Goal: Task Accomplishment & Management: Use online tool/utility

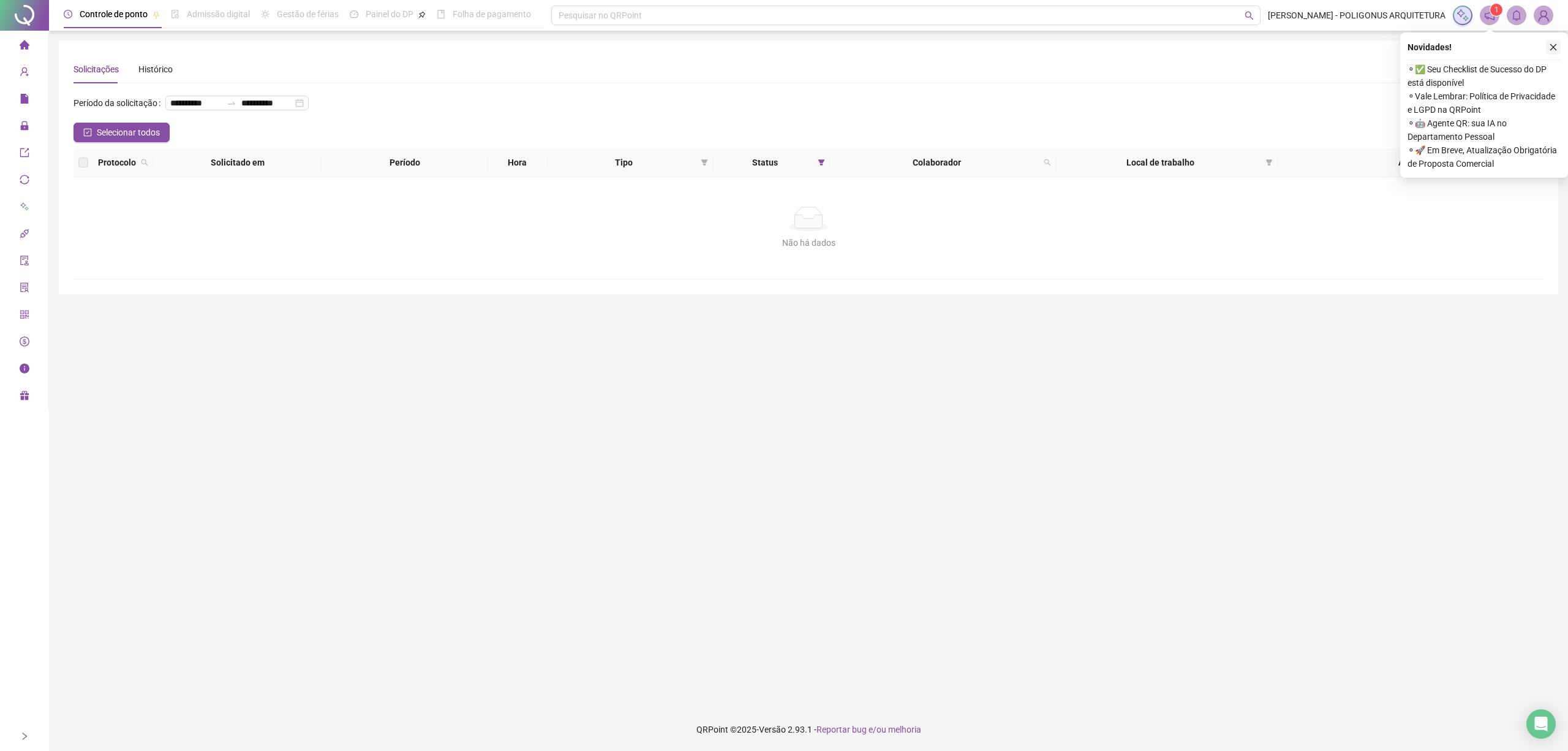
click at [1556, 52] on button "button" at bounding box center [1553, 47] width 14 height 14
click at [1552, 47] on icon "close" at bounding box center [1553, 47] width 9 height 9
